Goal: Task Accomplishment & Management: Complete application form

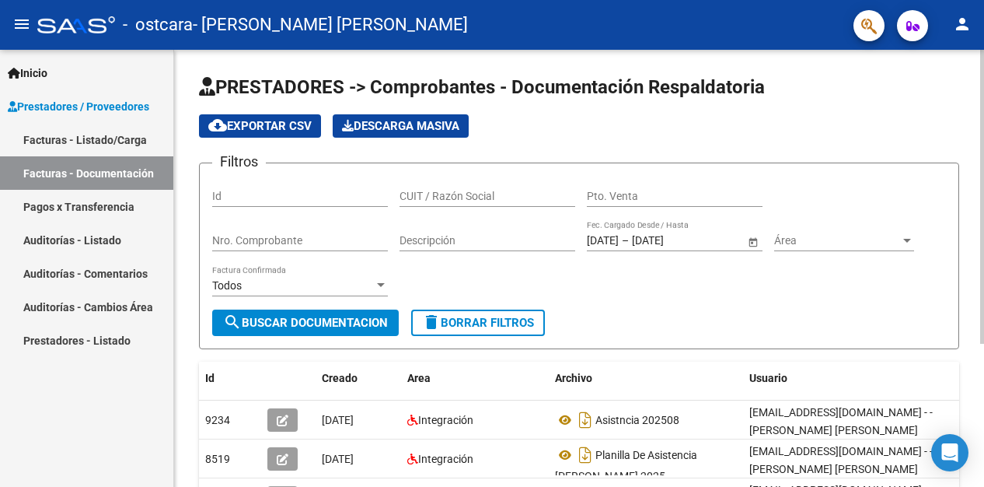
click at [928, 117] on div "cloud_download Exportar CSV Descarga Masiva" at bounding box center [579, 125] width 760 height 23
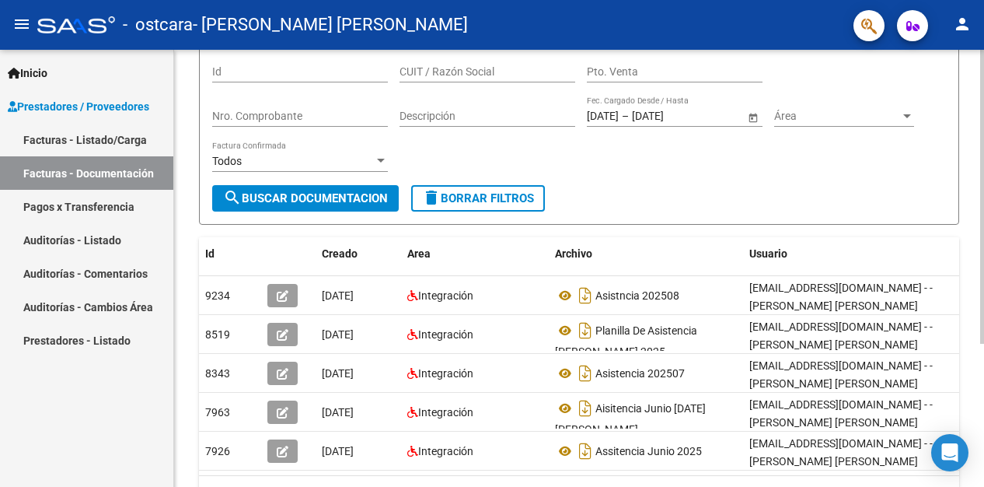
scroll to position [155, 0]
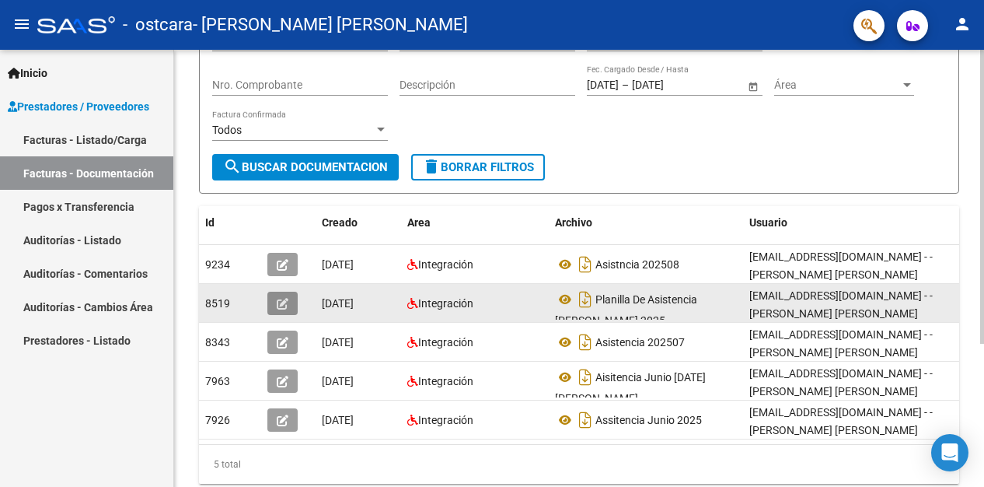
click at [280, 302] on icon "button" at bounding box center [283, 304] width 12 height 12
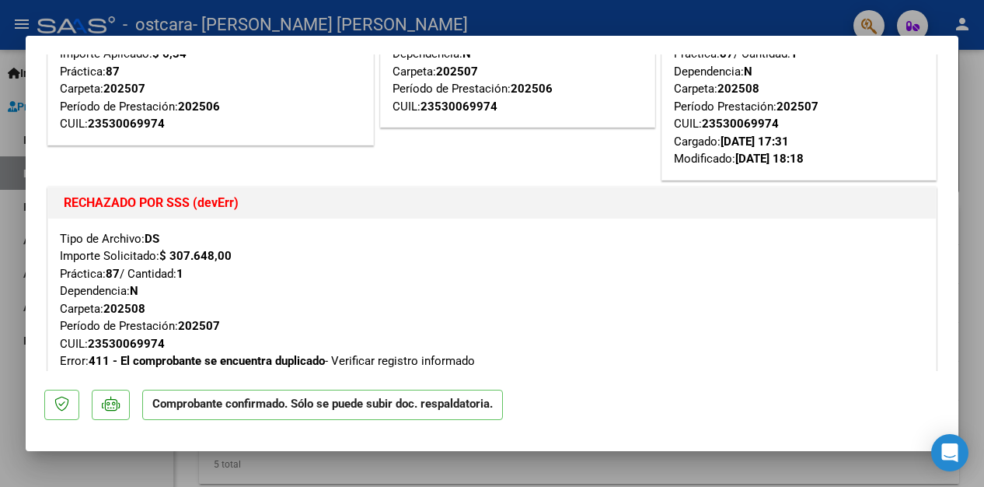
scroll to position [0, 0]
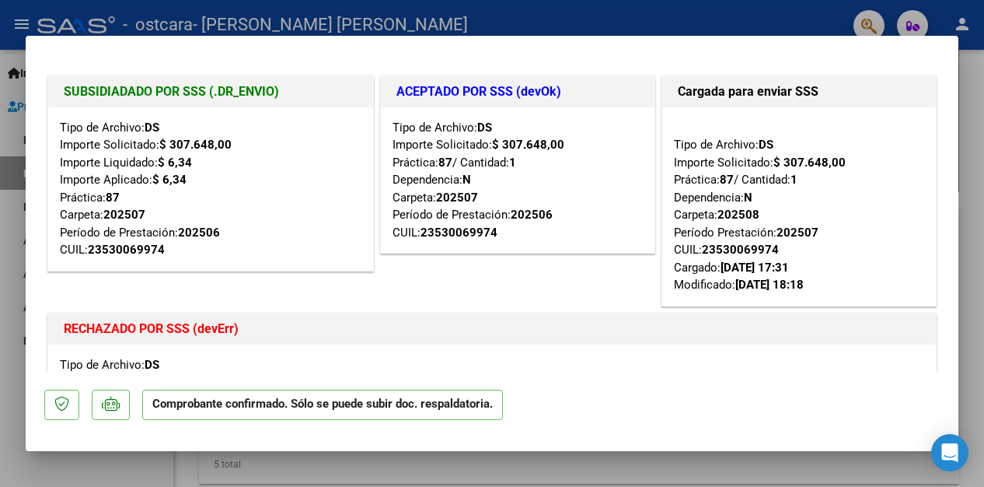
click at [471, 89] on h1 "ACEPTADO POR SSS (devOk)" at bounding box center [517, 91] width 243 height 19
click at [738, 15] on div at bounding box center [492, 243] width 984 height 487
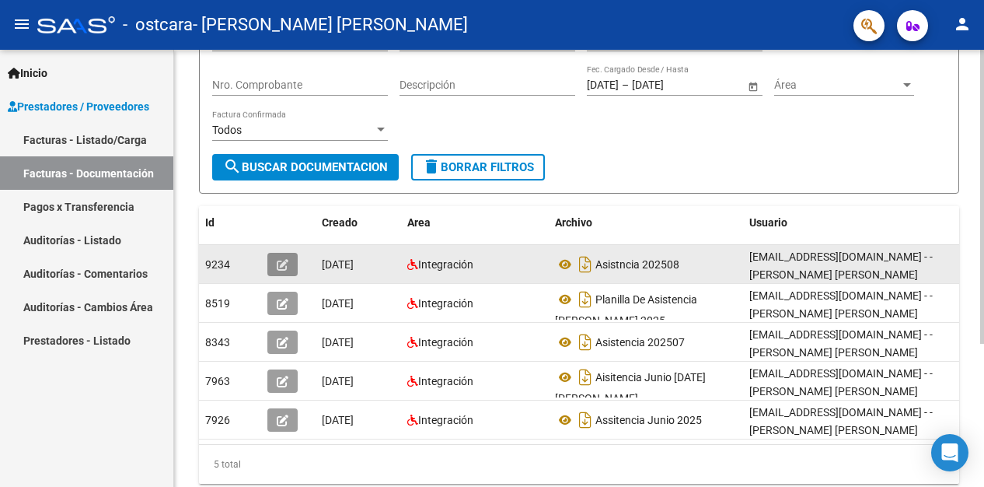
click at [278, 265] on icon "button" at bounding box center [283, 265] width 12 height 12
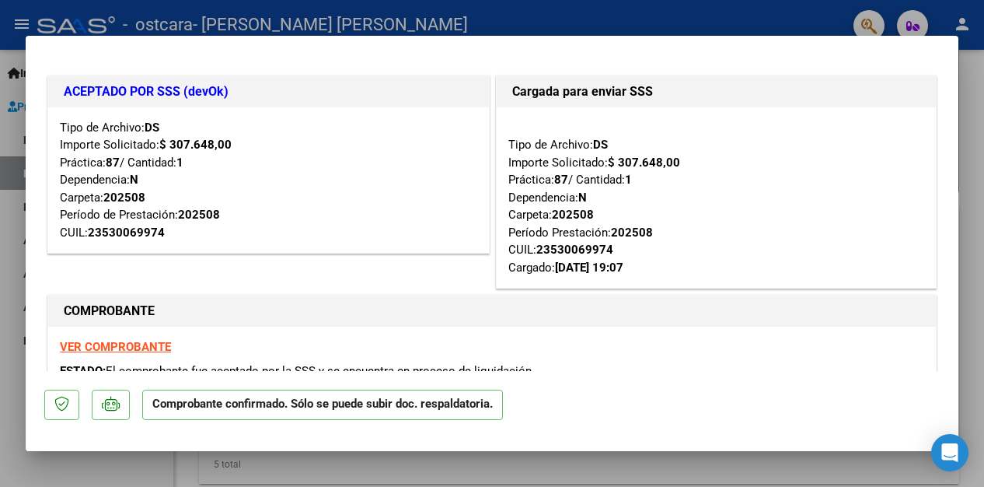
click at [746, 12] on div at bounding box center [492, 243] width 984 height 487
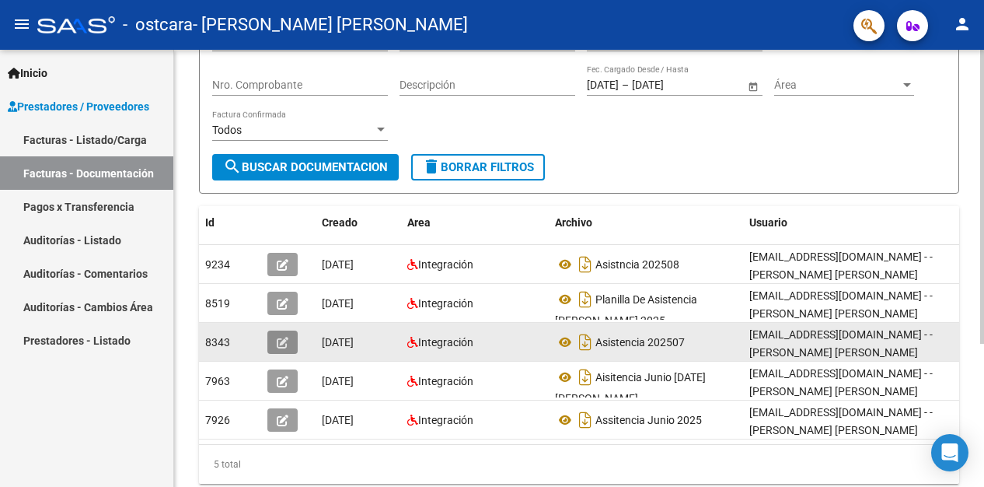
click at [283, 335] on span "button" at bounding box center [283, 342] width 12 height 14
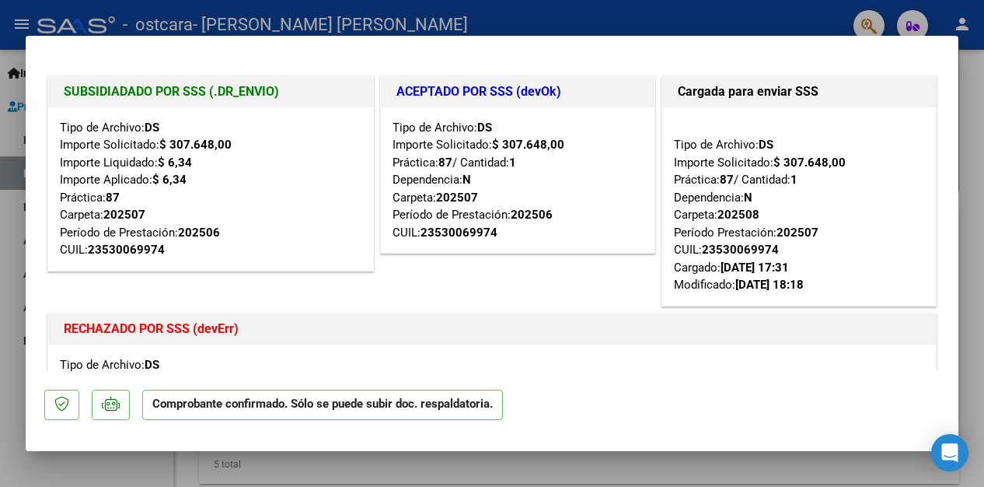
click at [577, 12] on div at bounding box center [492, 243] width 984 height 487
type input "$ 0,00"
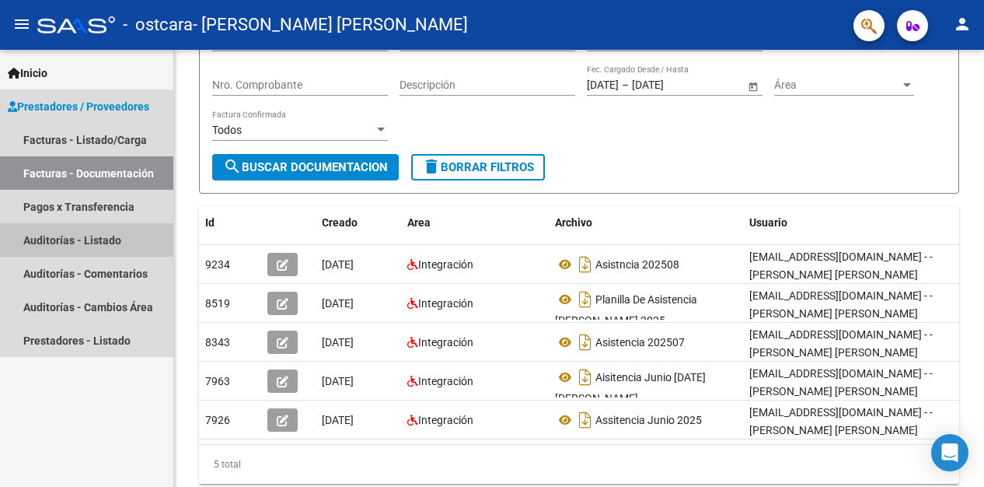
click at [79, 236] on link "Auditorías - Listado" at bounding box center [86, 239] width 173 height 33
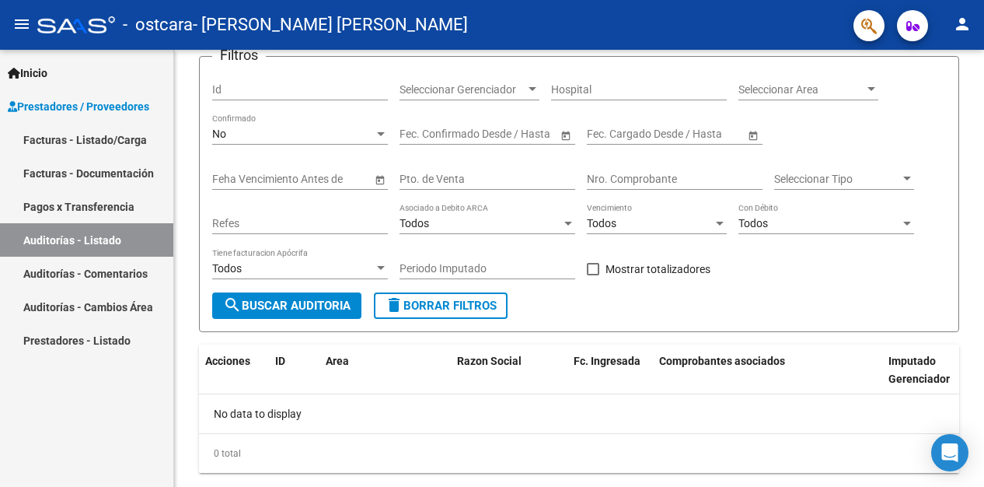
scroll to position [141, 0]
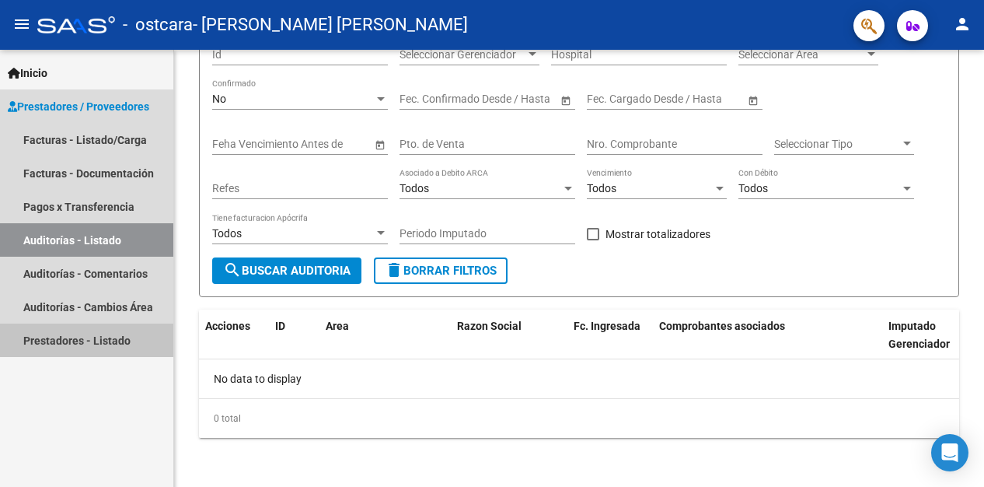
click at [53, 342] on link "Prestadores - Listado" at bounding box center [86, 339] width 173 height 33
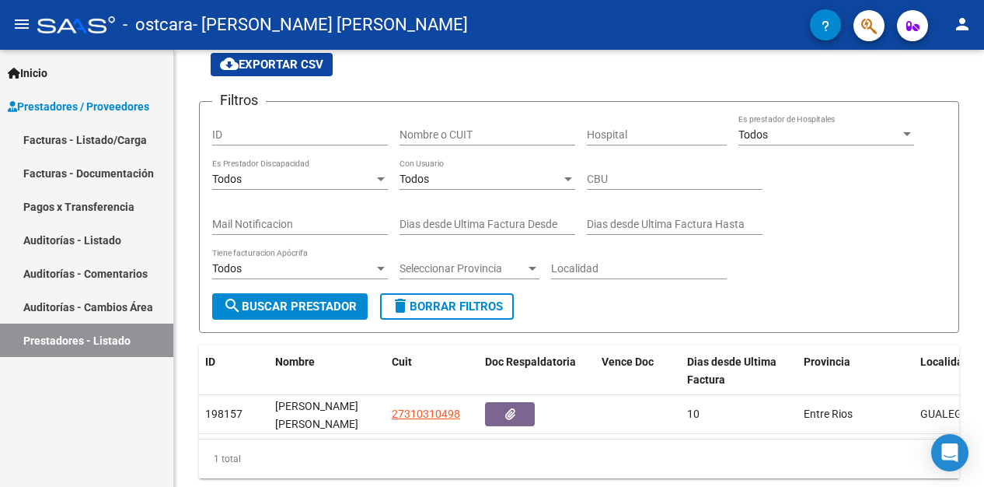
scroll to position [113, 0]
